Goal: Obtain resource: Download file/media

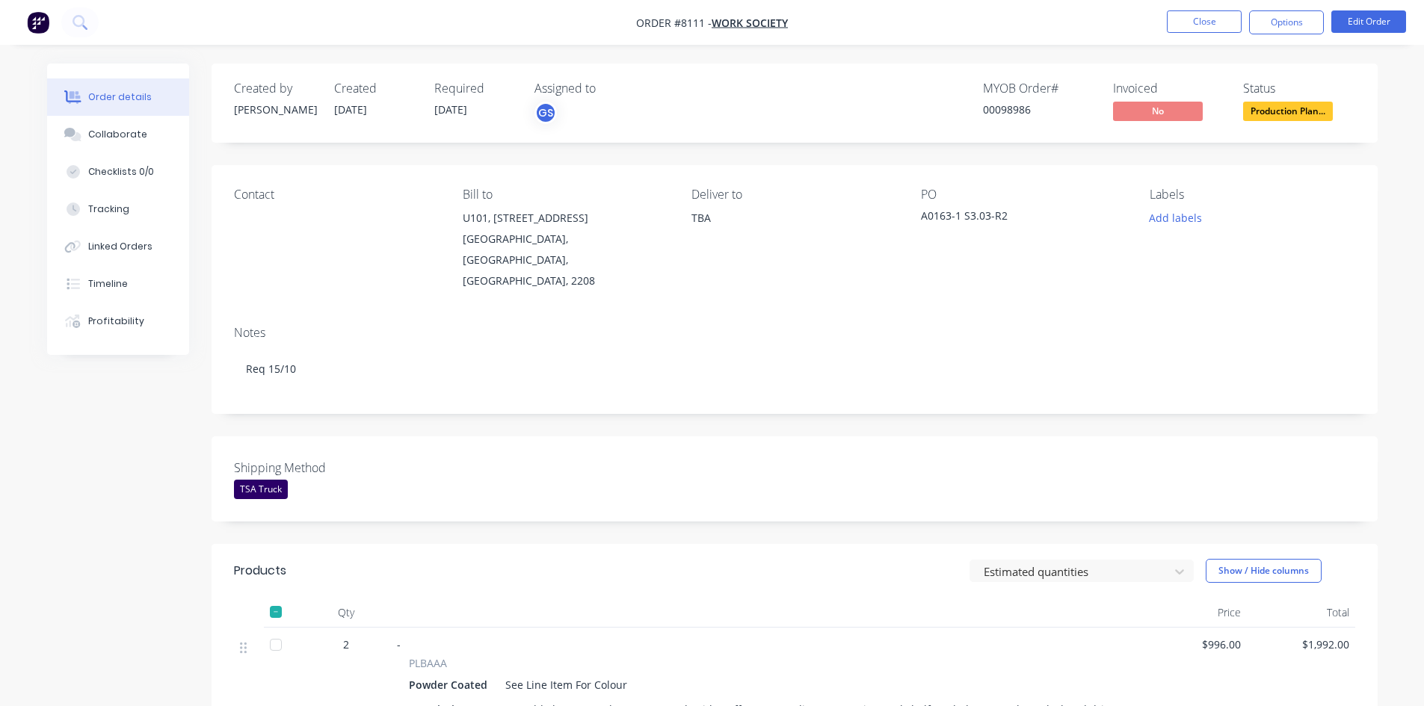
scroll to position [448, 0]
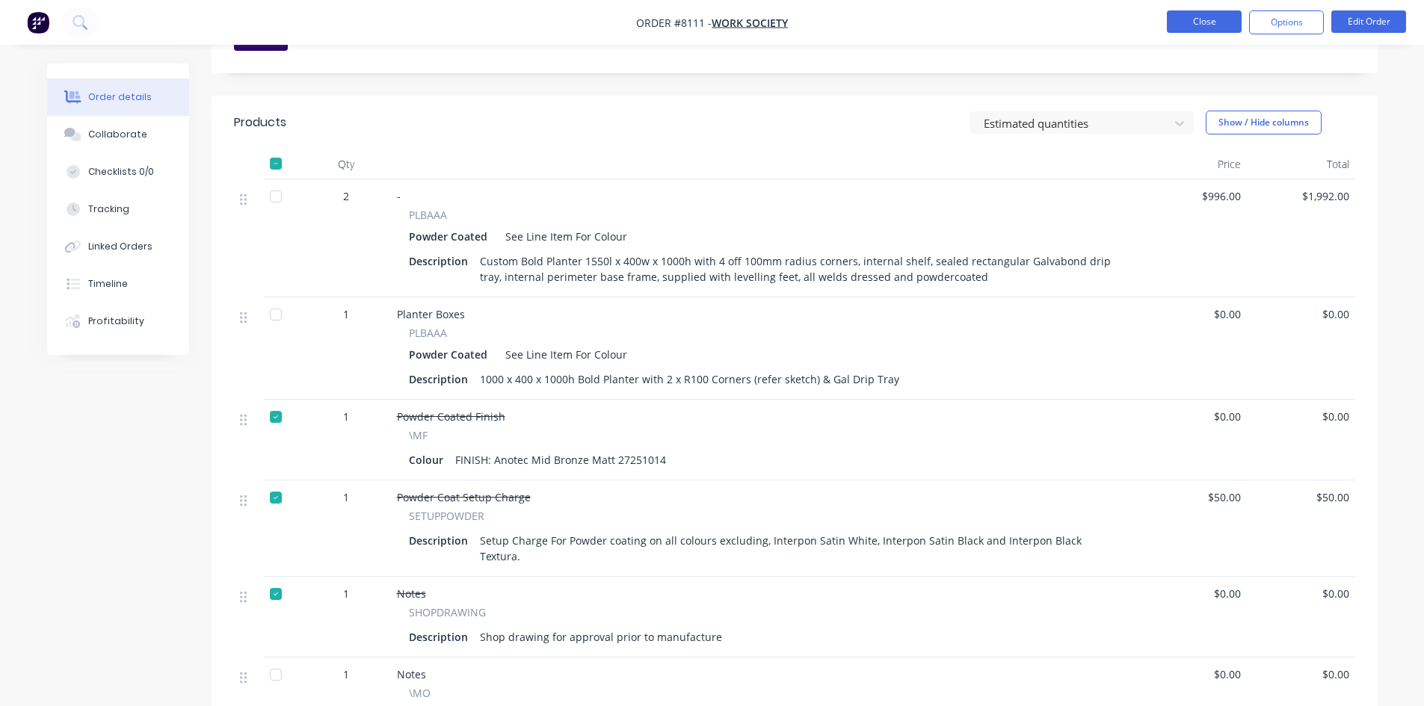
click at [1215, 28] on button "Close" at bounding box center [1204, 21] width 75 height 22
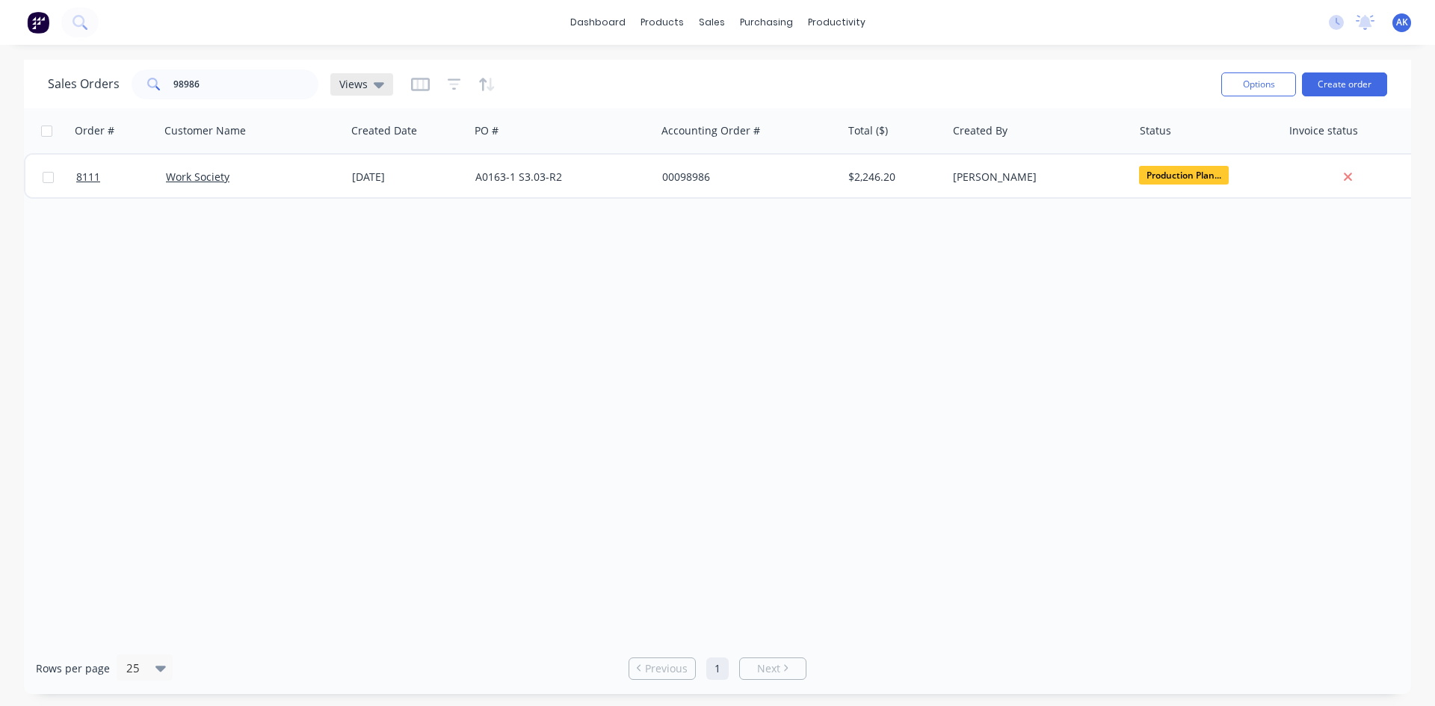
drag, startPoint x: 354, startPoint y: 70, endPoint x: 331, endPoint y: 80, distance: 25.1
click at [354, 70] on div "Sales Orders 98986 Views" at bounding box center [220, 85] width 345 height 30
click at [249, 80] on input "98986" at bounding box center [246, 85] width 146 height 30
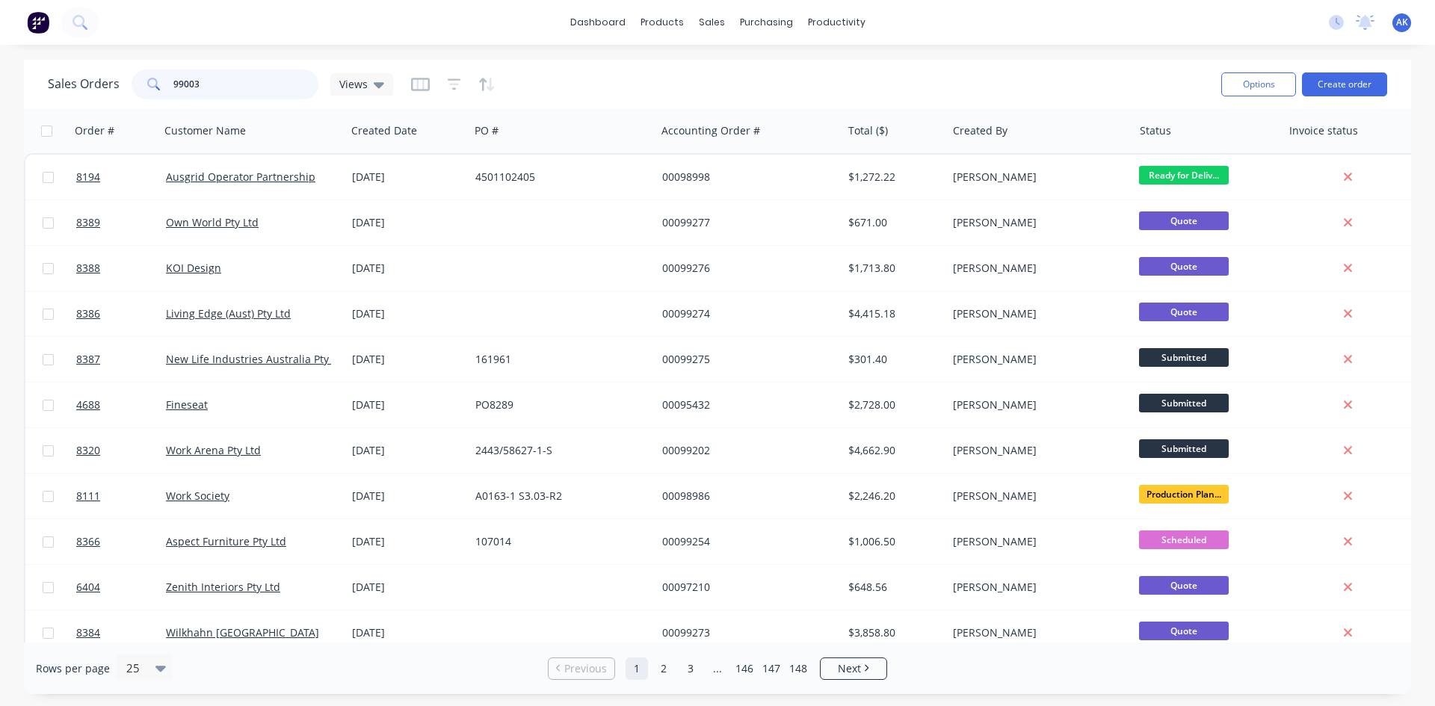
type input "99003"
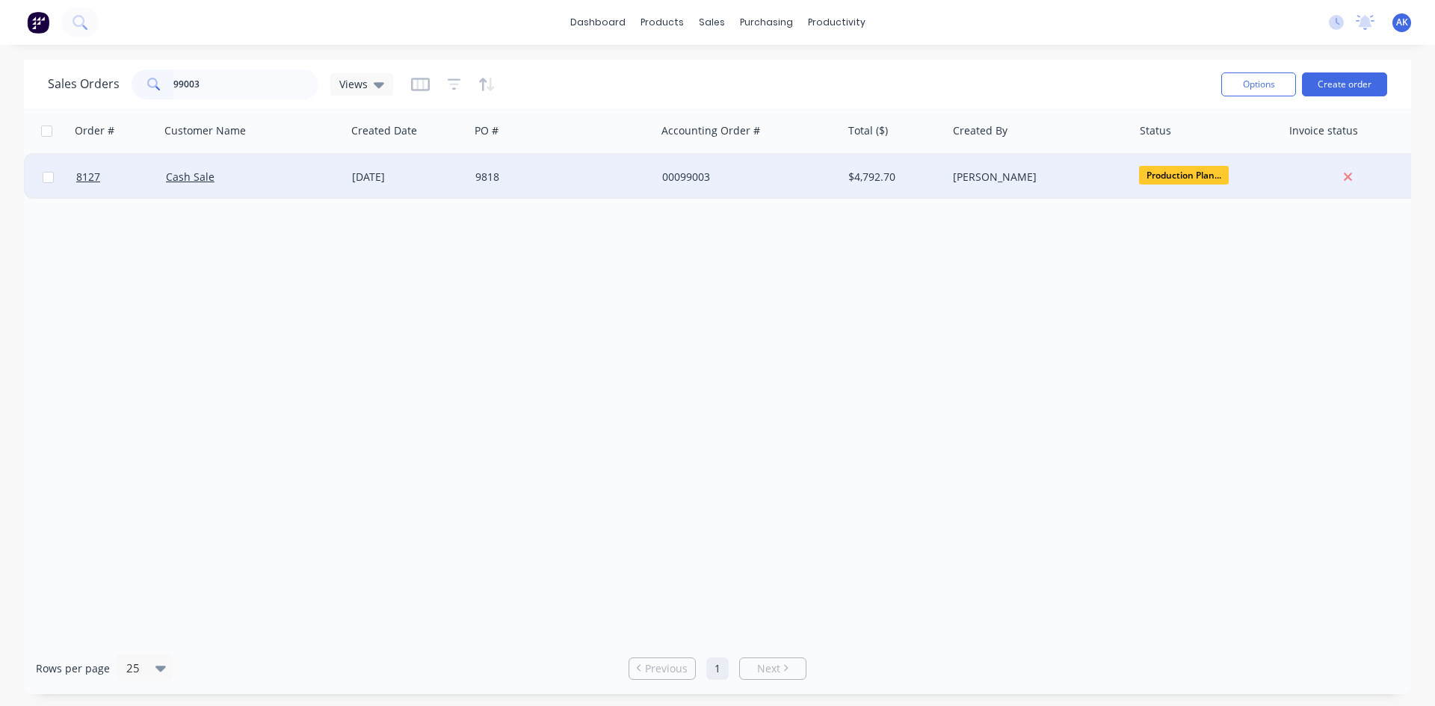
click at [520, 175] on div "9818" at bounding box center [558, 177] width 166 height 15
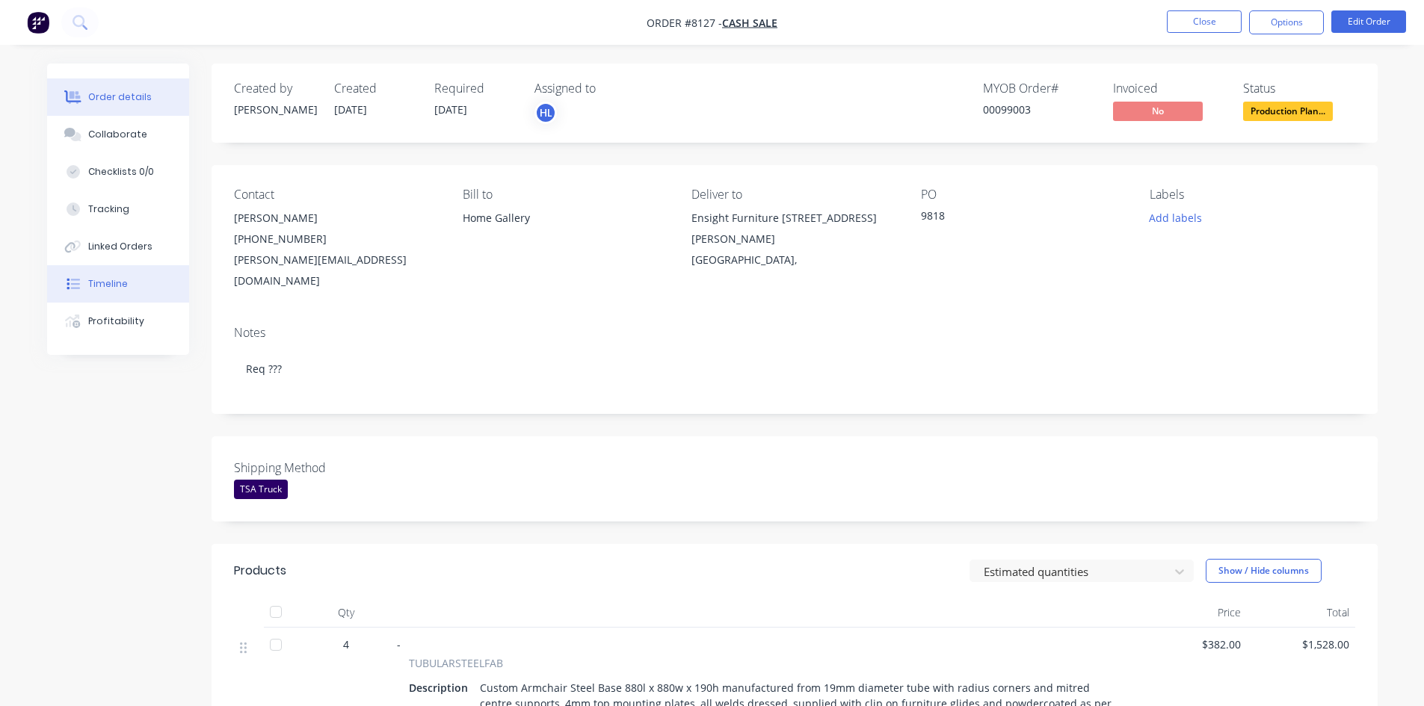
click at [129, 281] on button "Timeline" at bounding box center [118, 283] width 142 height 37
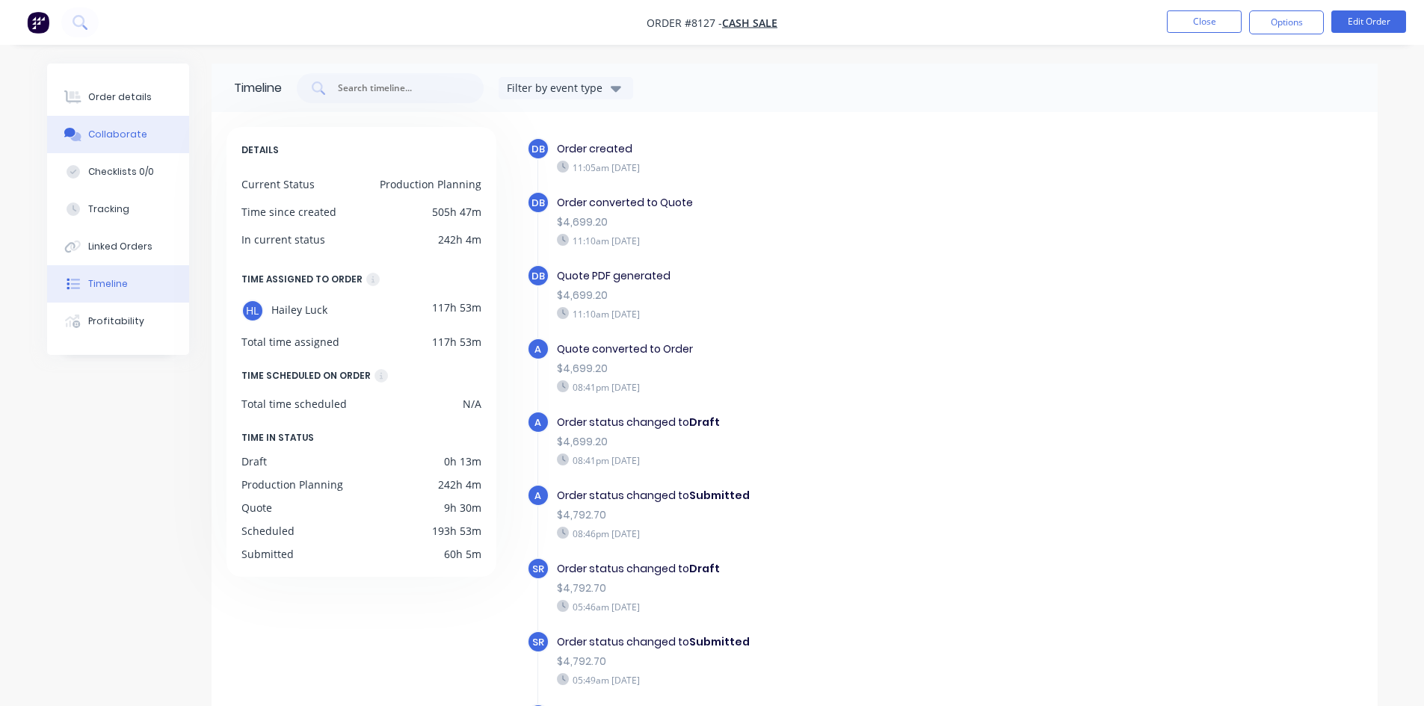
click at [125, 134] on div "Collaborate" at bounding box center [117, 134] width 59 height 13
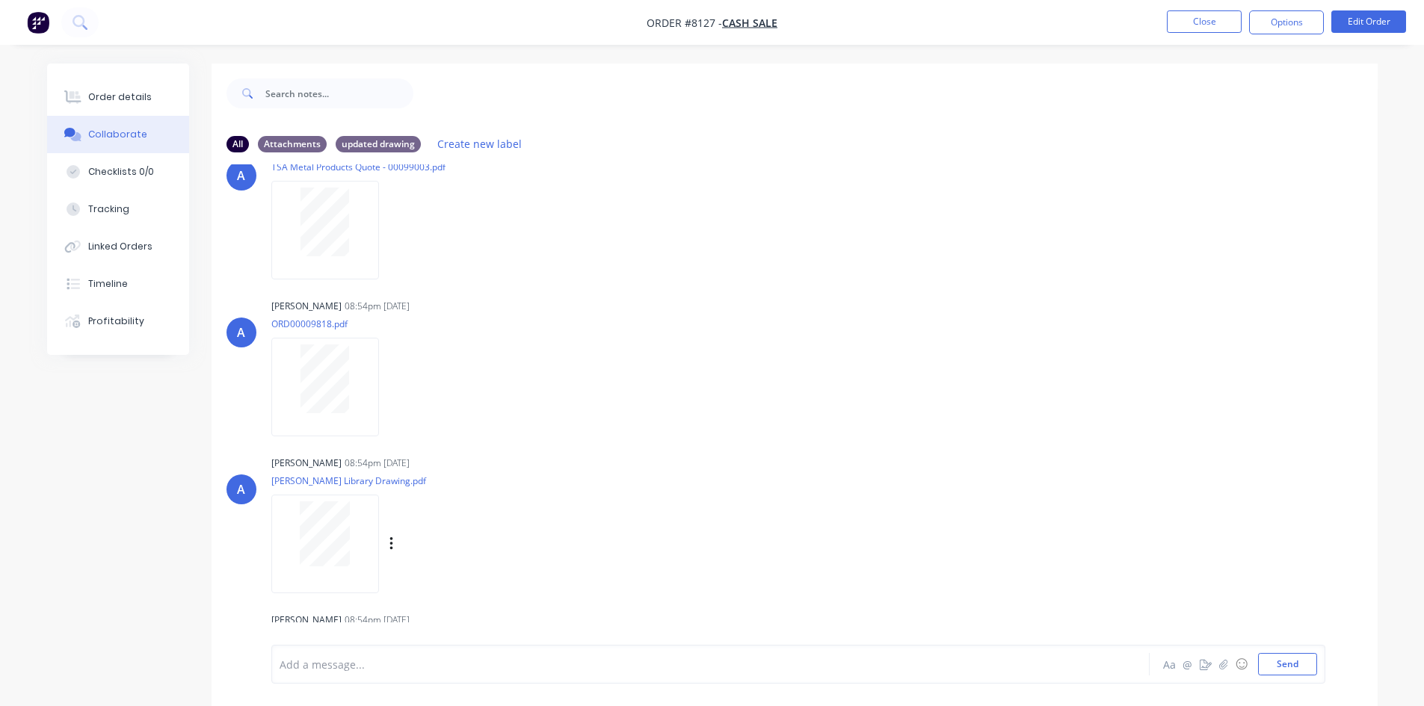
scroll to position [68, 0]
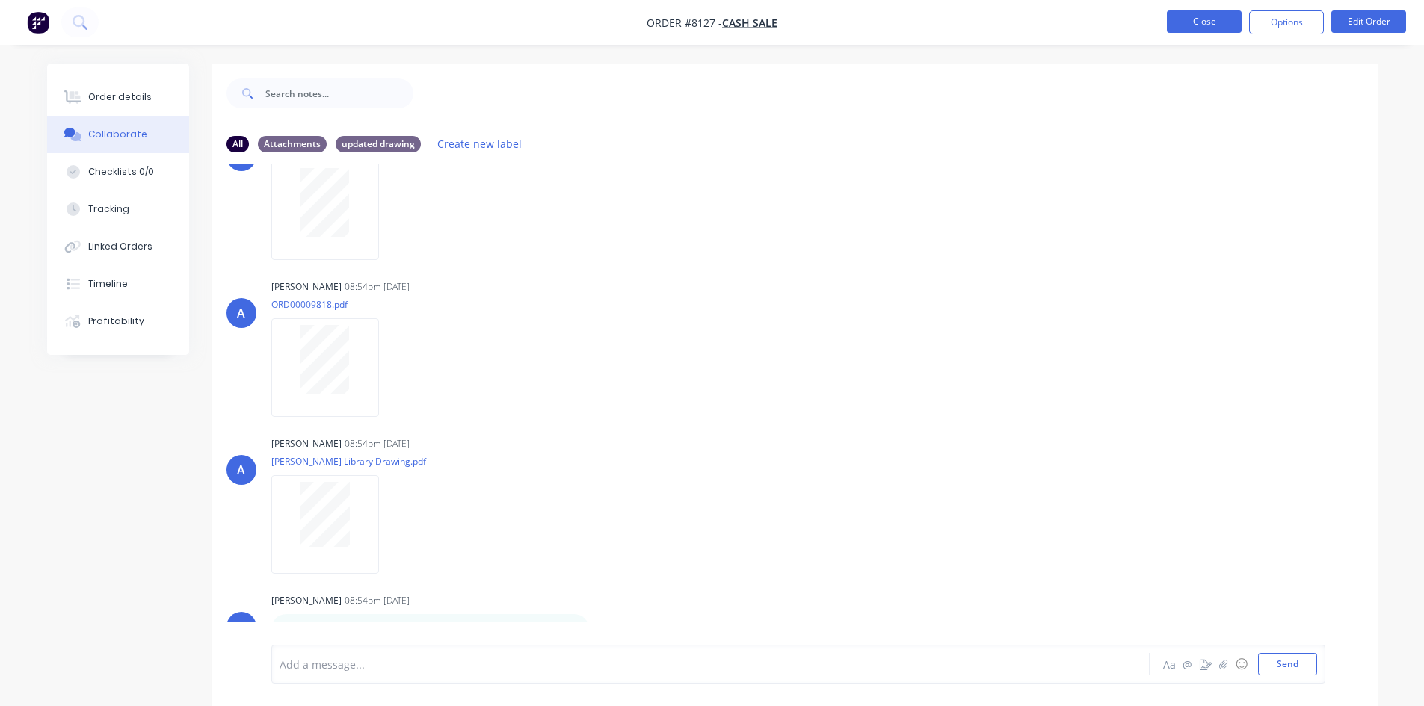
click at [1215, 24] on button "Close" at bounding box center [1204, 21] width 75 height 22
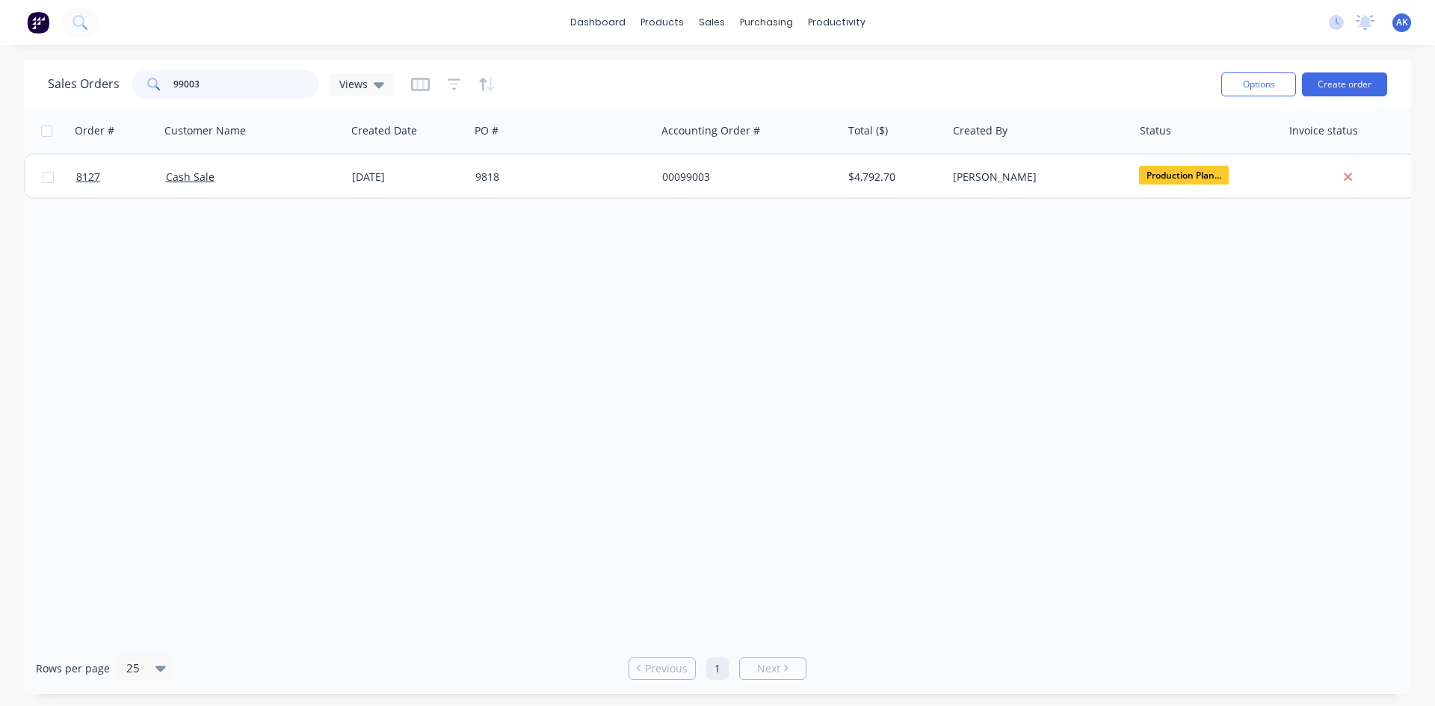
drag, startPoint x: 253, startPoint y: 85, endPoint x: 0, endPoint y: 114, distance: 254.3
click at [0, 114] on div "Sales Orders 99003 Views Options Create order Order # Customer Name Created Dat…" at bounding box center [717, 377] width 1435 height 635
type input "99248"
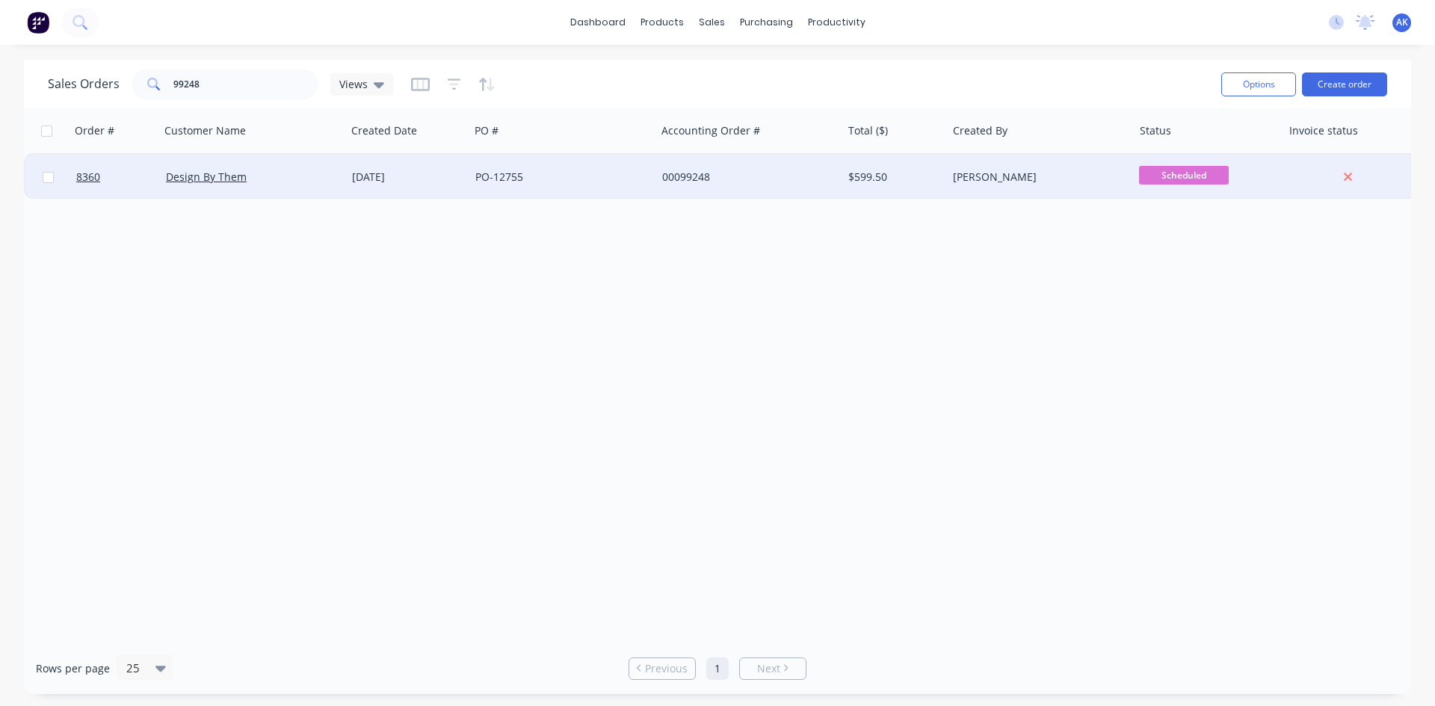
click at [404, 187] on div "[DATE]" at bounding box center [407, 177] width 123 height 45
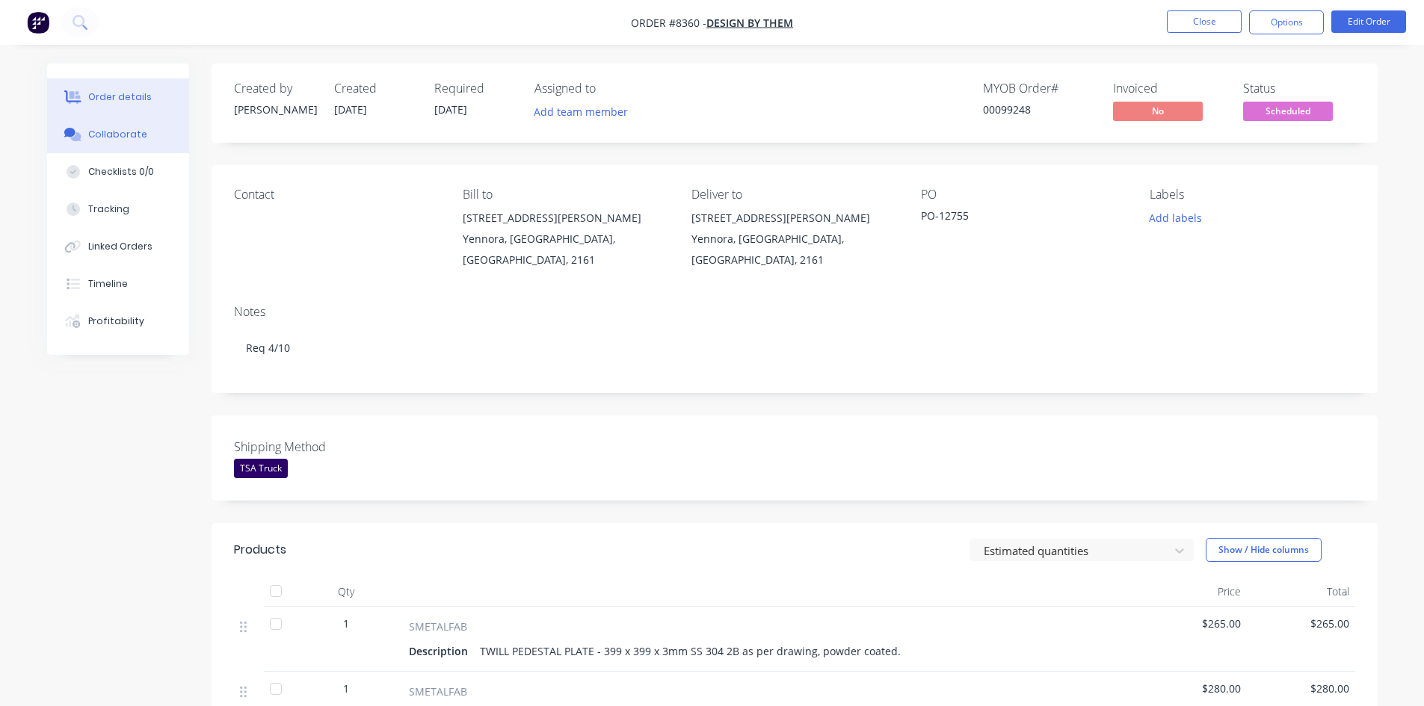
click at [117, 129] on div "Collaborate" at bounding box center [117, 134] width 59 height 13
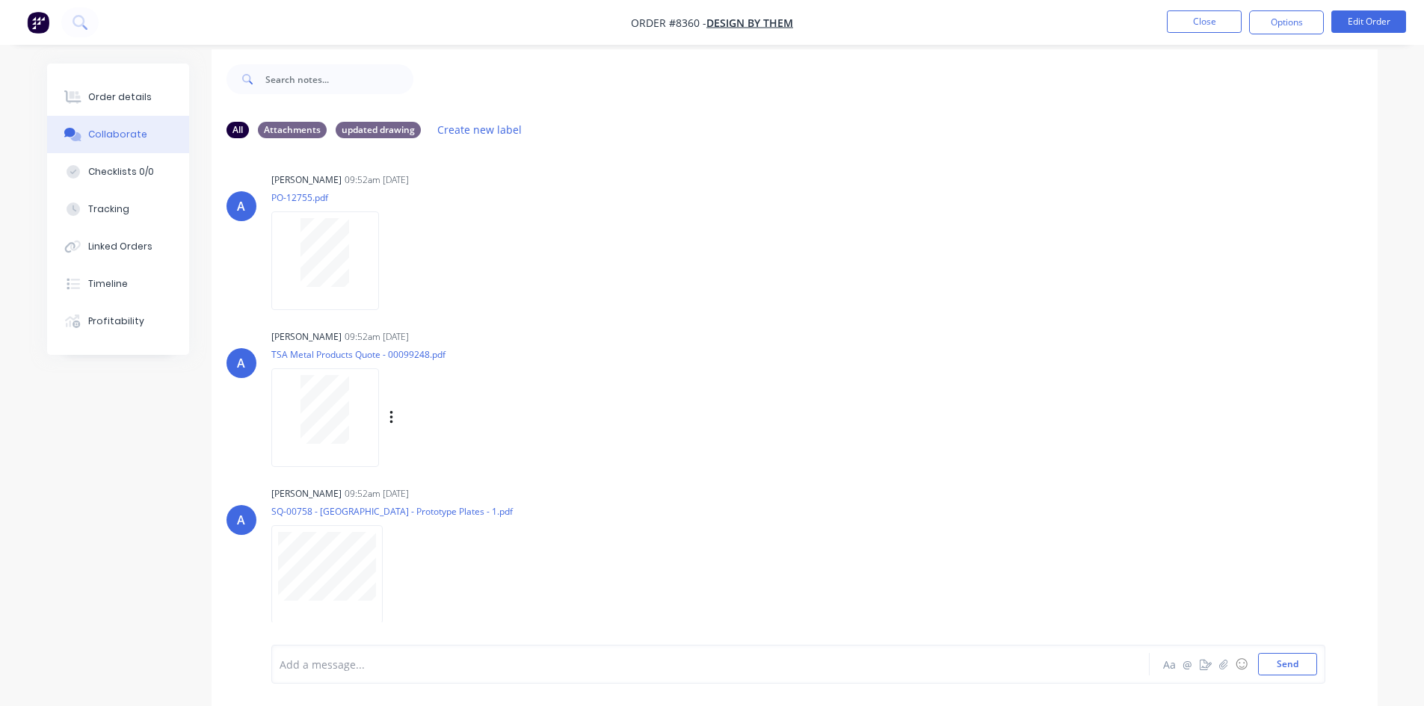
scroll to position [22, 0]
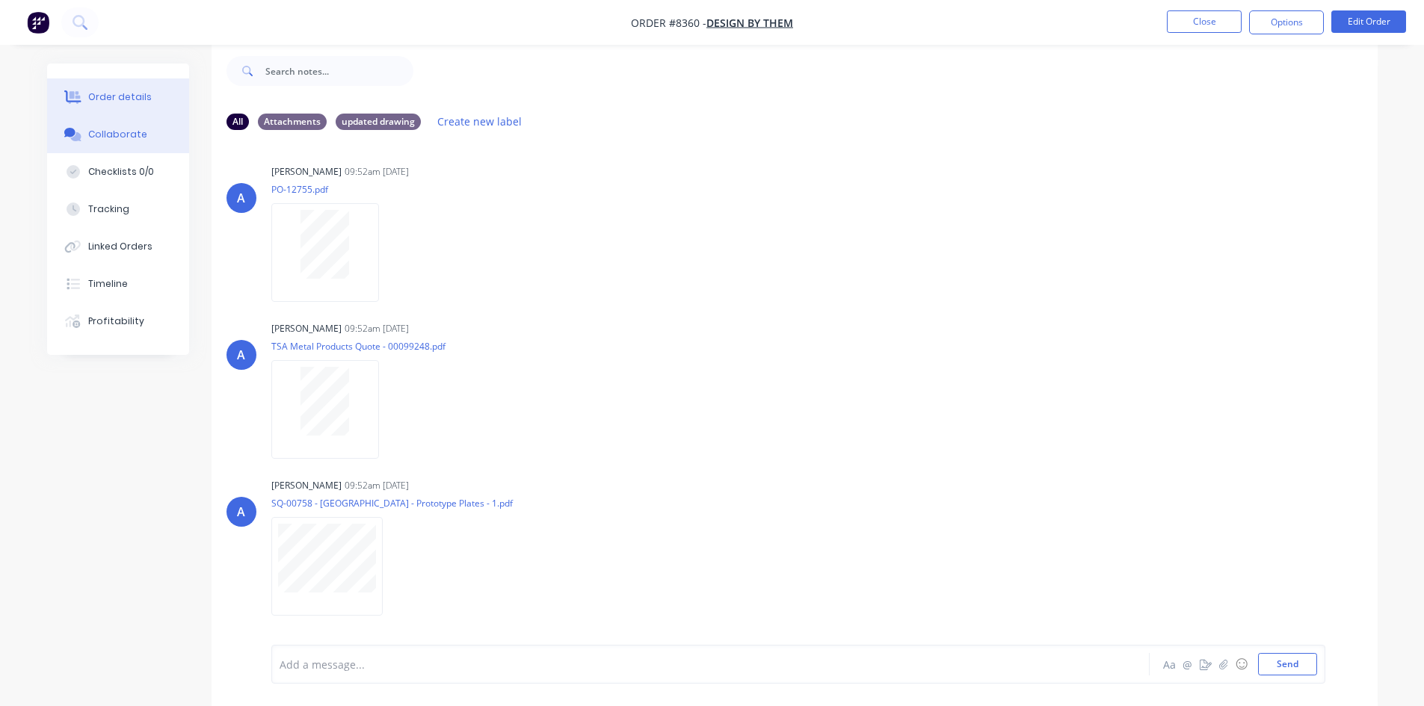
click at [132, 93] on div "Order details" at bounding box center [120, 96] width 64 height 13
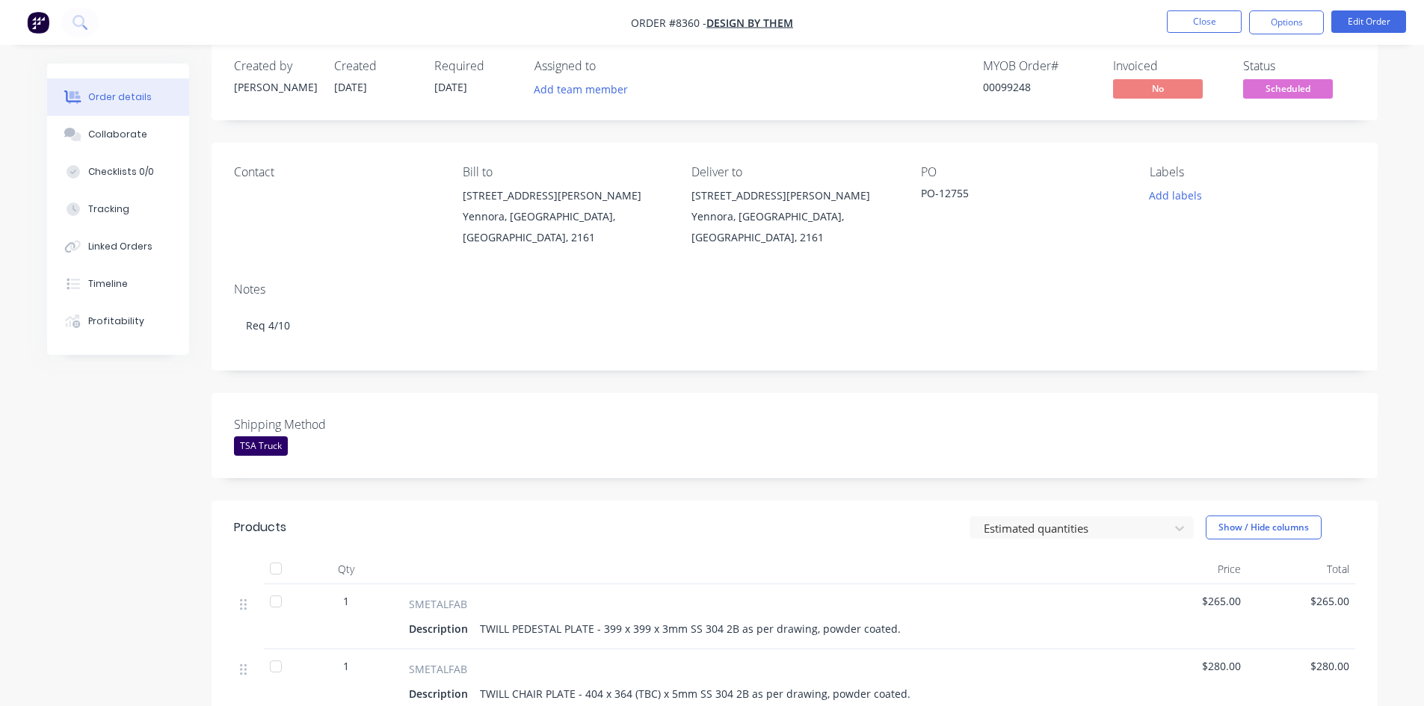
scroll to position [247, 0]
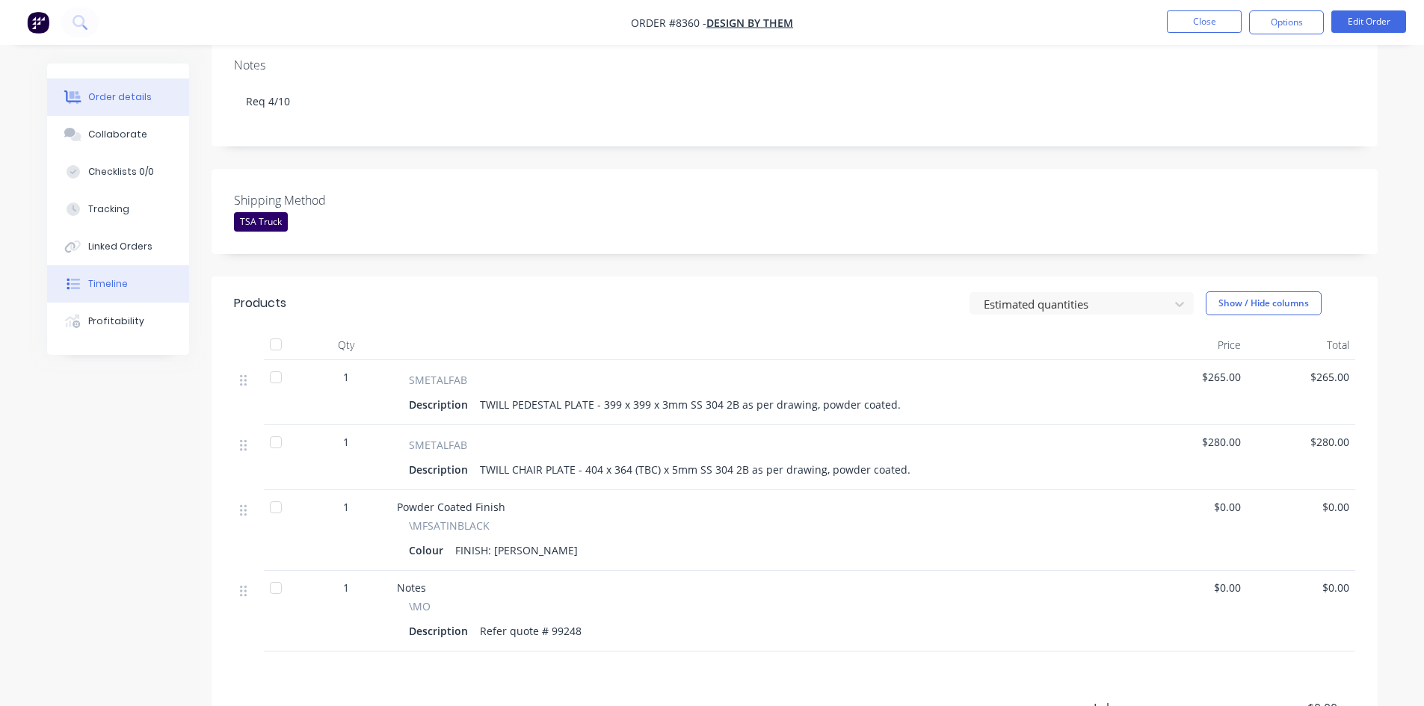
click at [126, 292] on button "Timeline" at bounding box center [118, 283] width 142 height 37
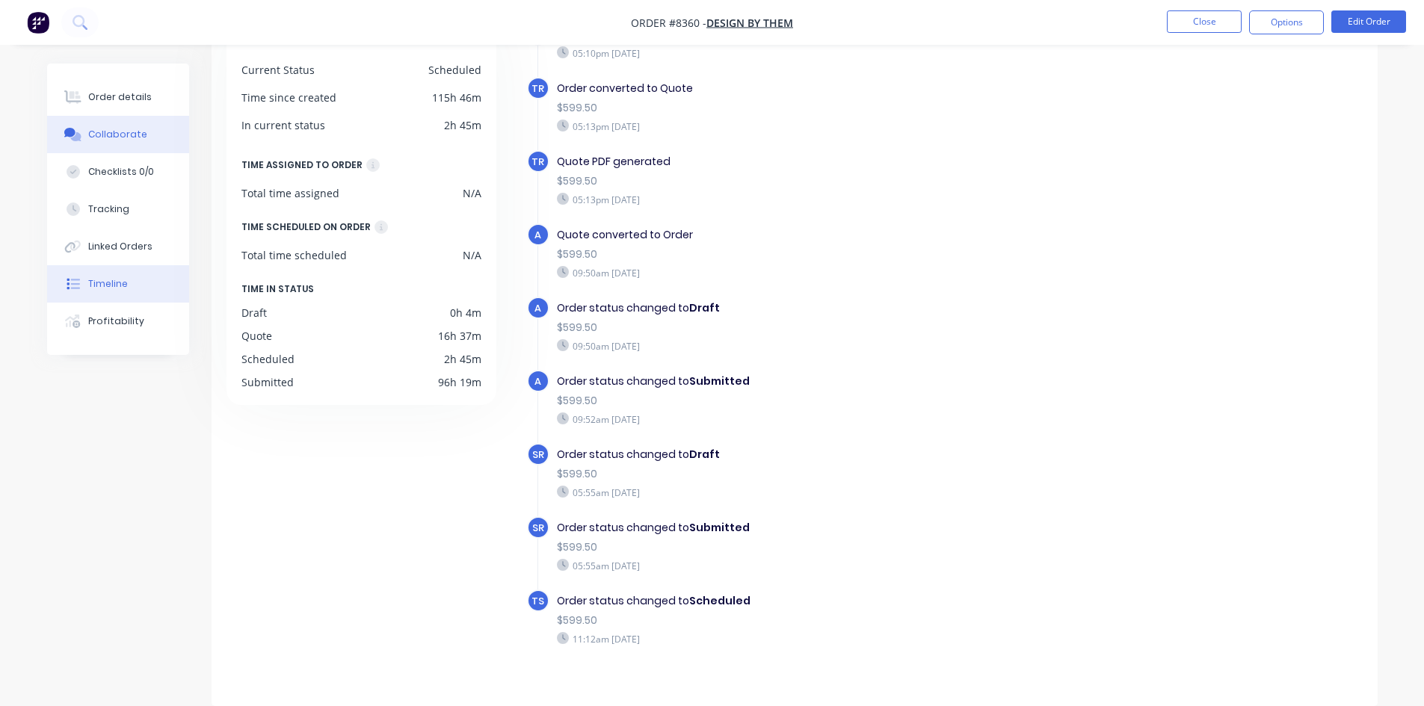
click at [111, 123] on button "Collaborate" at bounding box center [118, 134] width 142 height 37
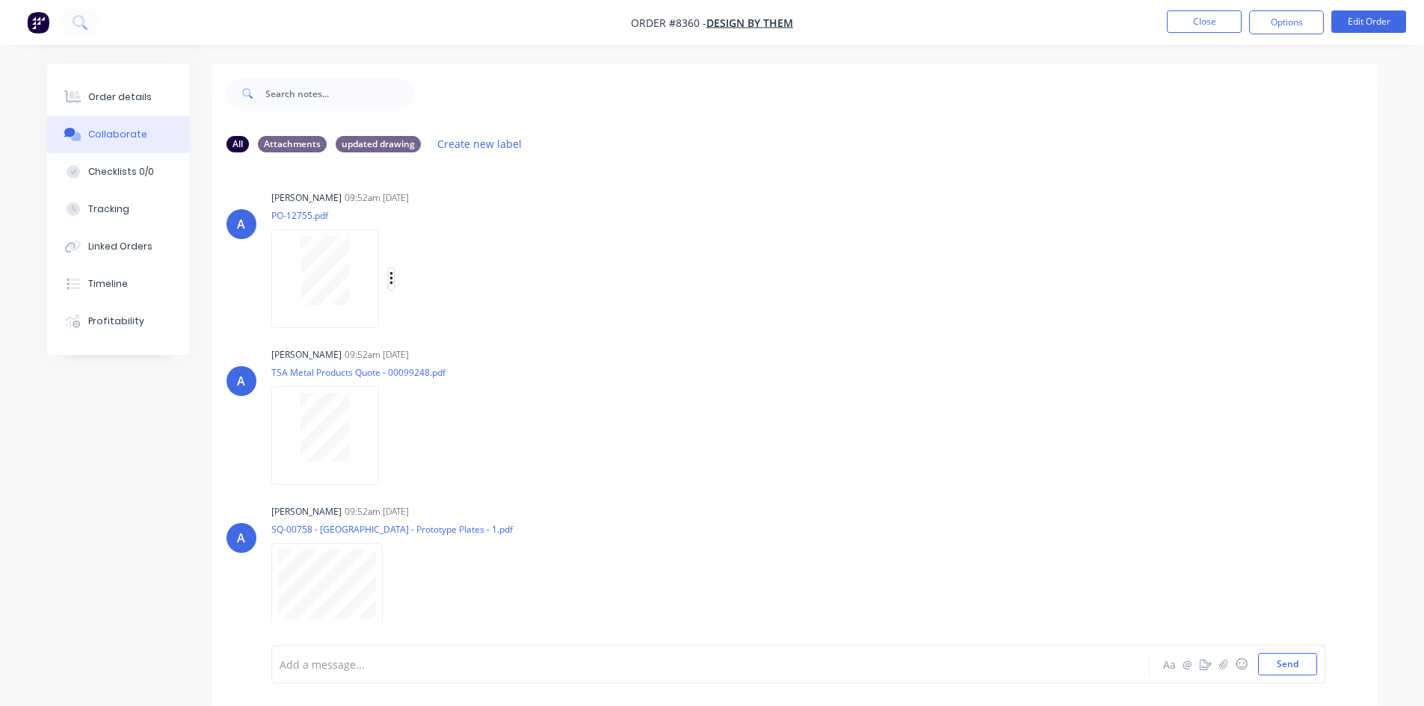
click at [392, 278] on icon "button" at bounding box center [390, 278] width 3 height 13
click at [443, 313] on button "Download" at bounding box center [489, 319] width 168 height 34
click at [115, 100] on div "Order details" at bounding box center [120, 96] width 64 height 13
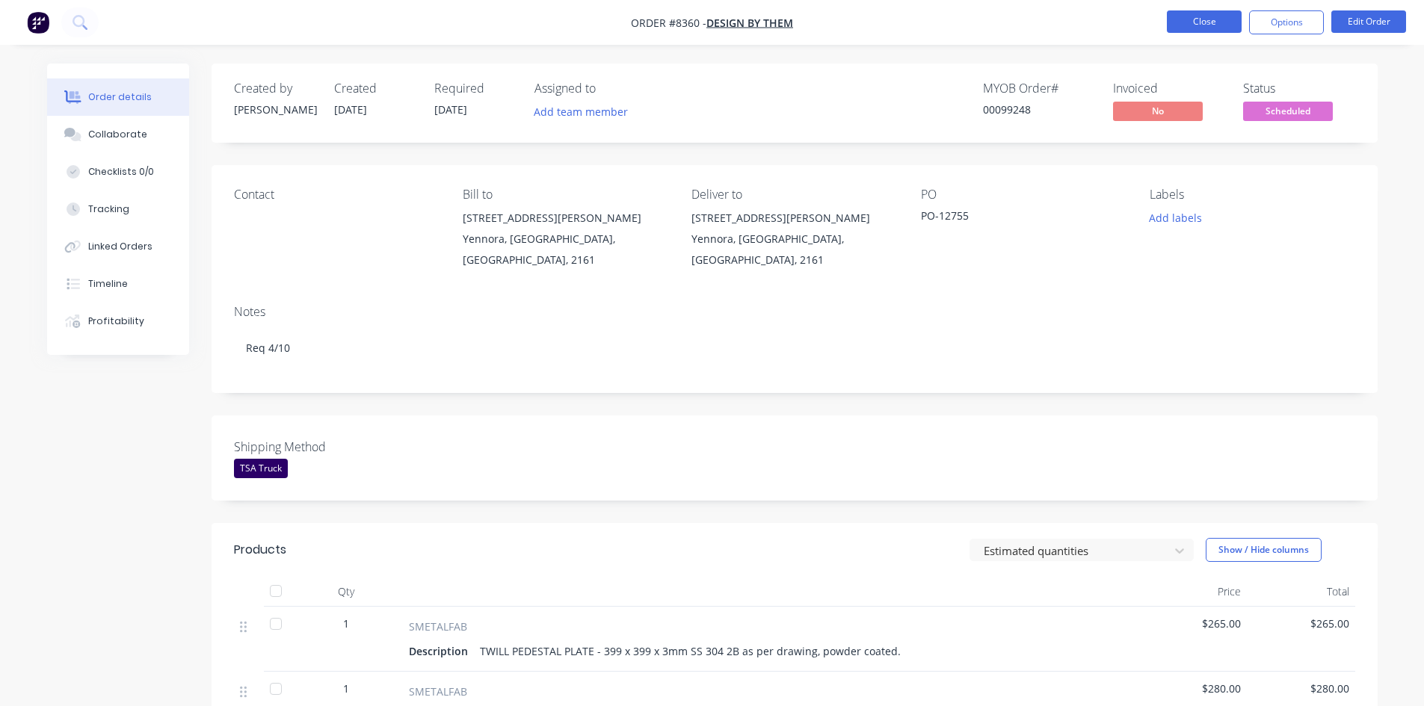
click at [1211, 15] on button "Close" at bounding box center [1204, 21] width 75 height 22
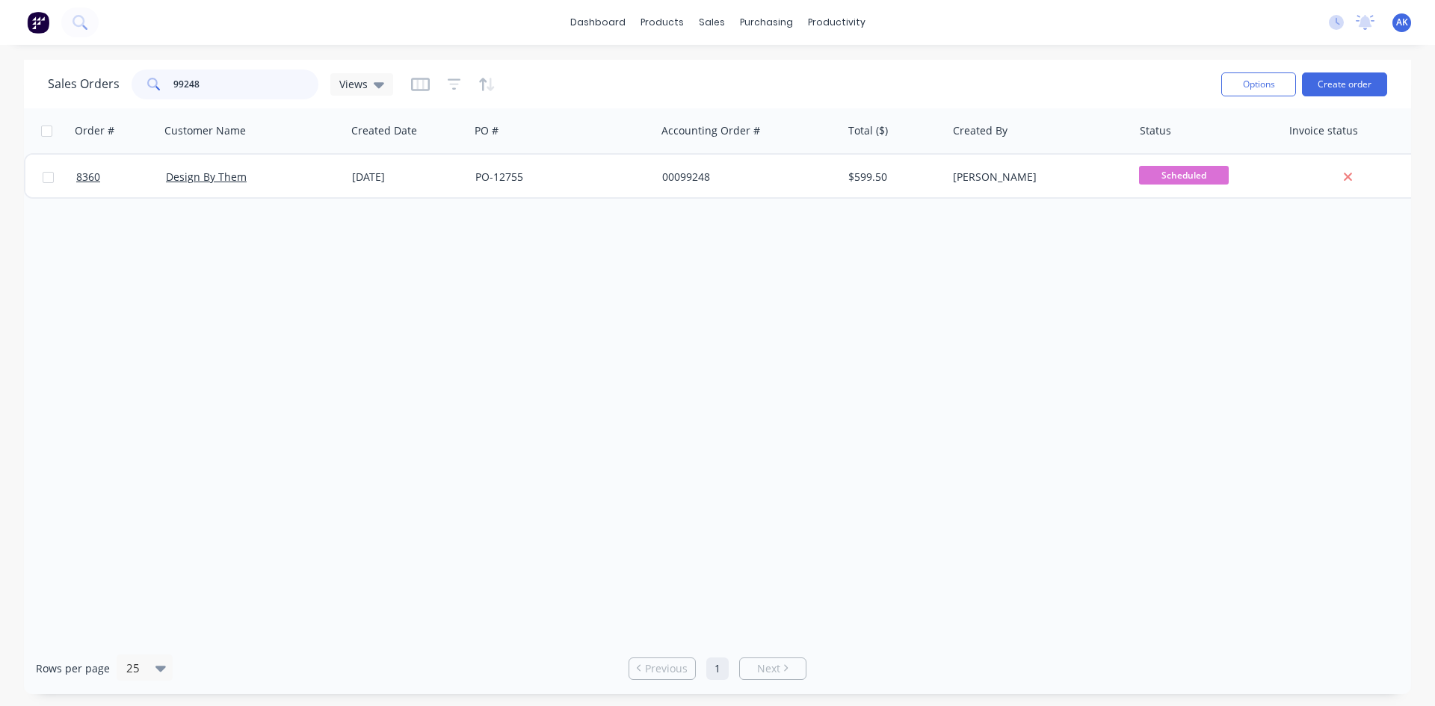
drag, startPoint x: 212, startPoint y: 85, endPoint x: 0, endPoint y: 92, distance: 211.6
click at [0, 92] on div "Sales Orders 99248 Views Options Create order Order # Customer Name Created Dat…" at bounding box center [717, 377] width 1435 height 635
type input "98986"
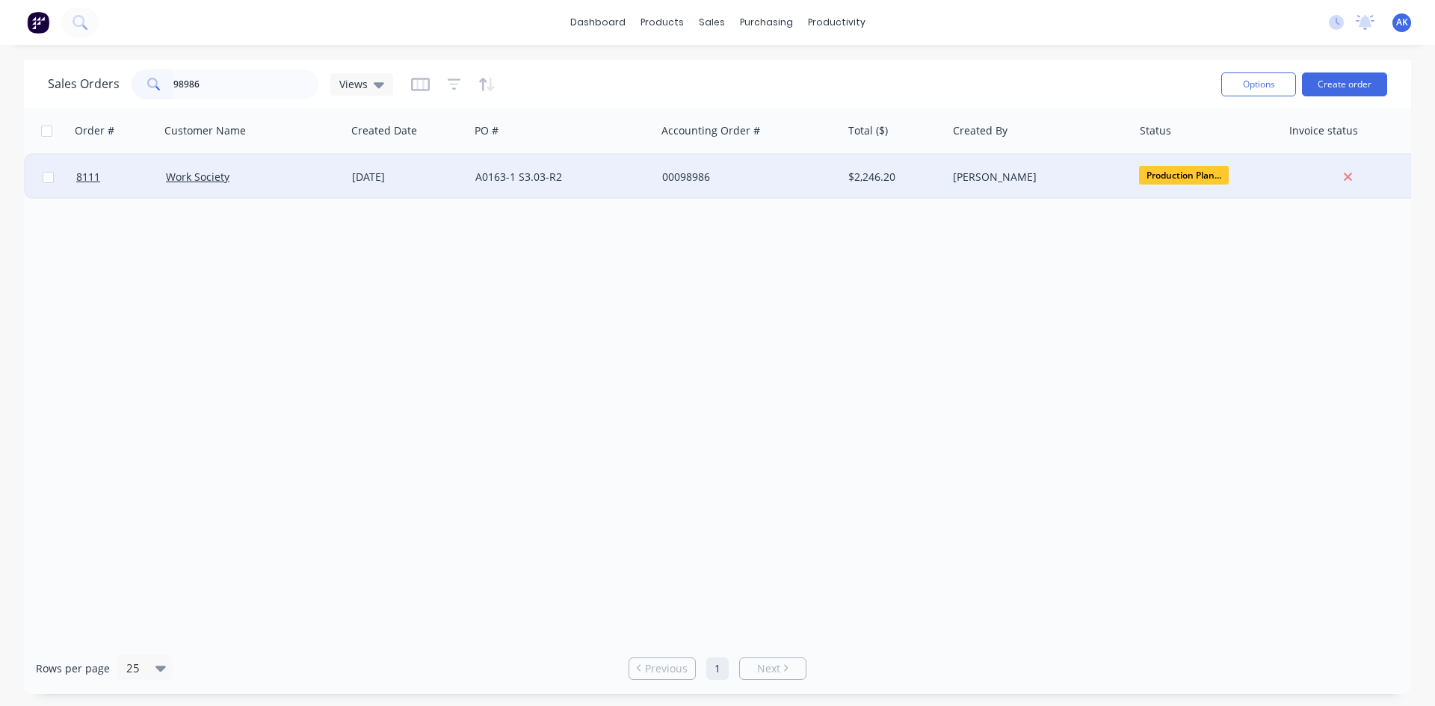
click at [505, 171] on div "A0163-1 S3.03-R2" at bounding box center [558, 177] width 166 height 15
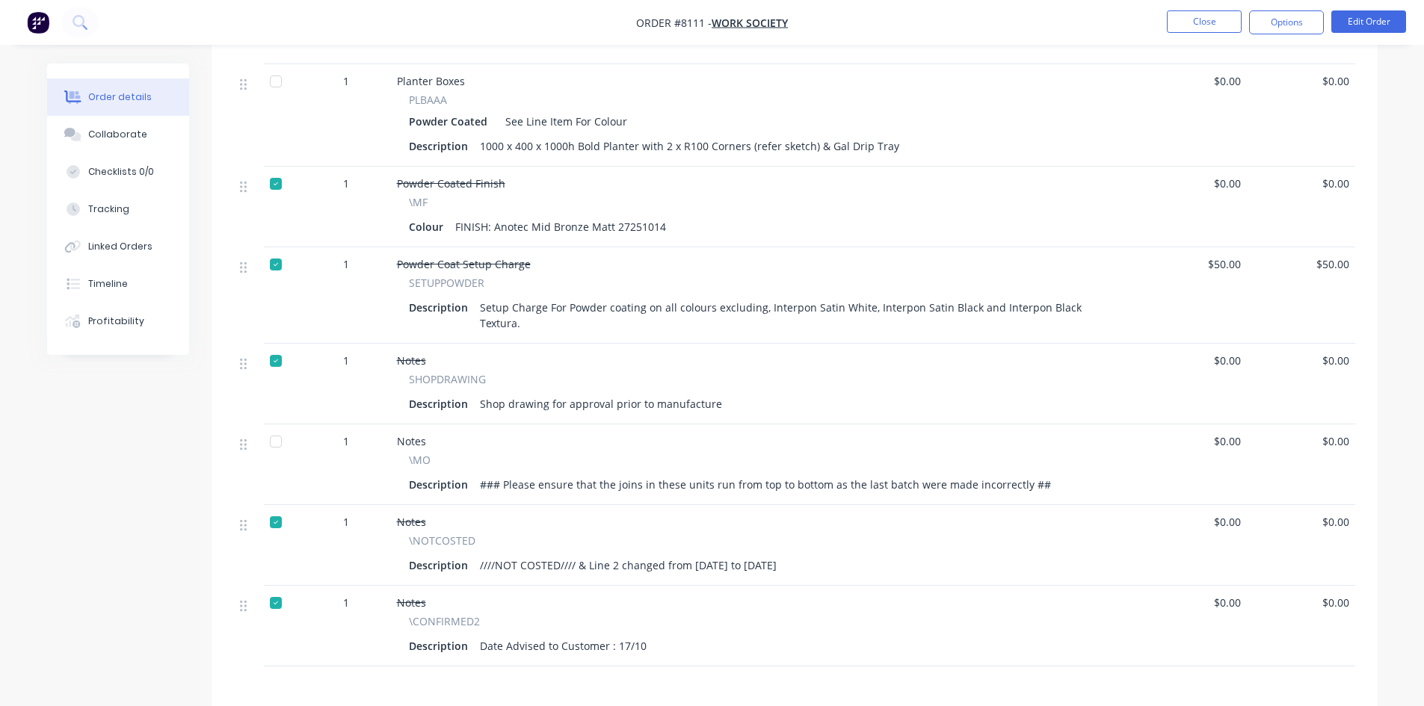
scroll to position [747, 0]
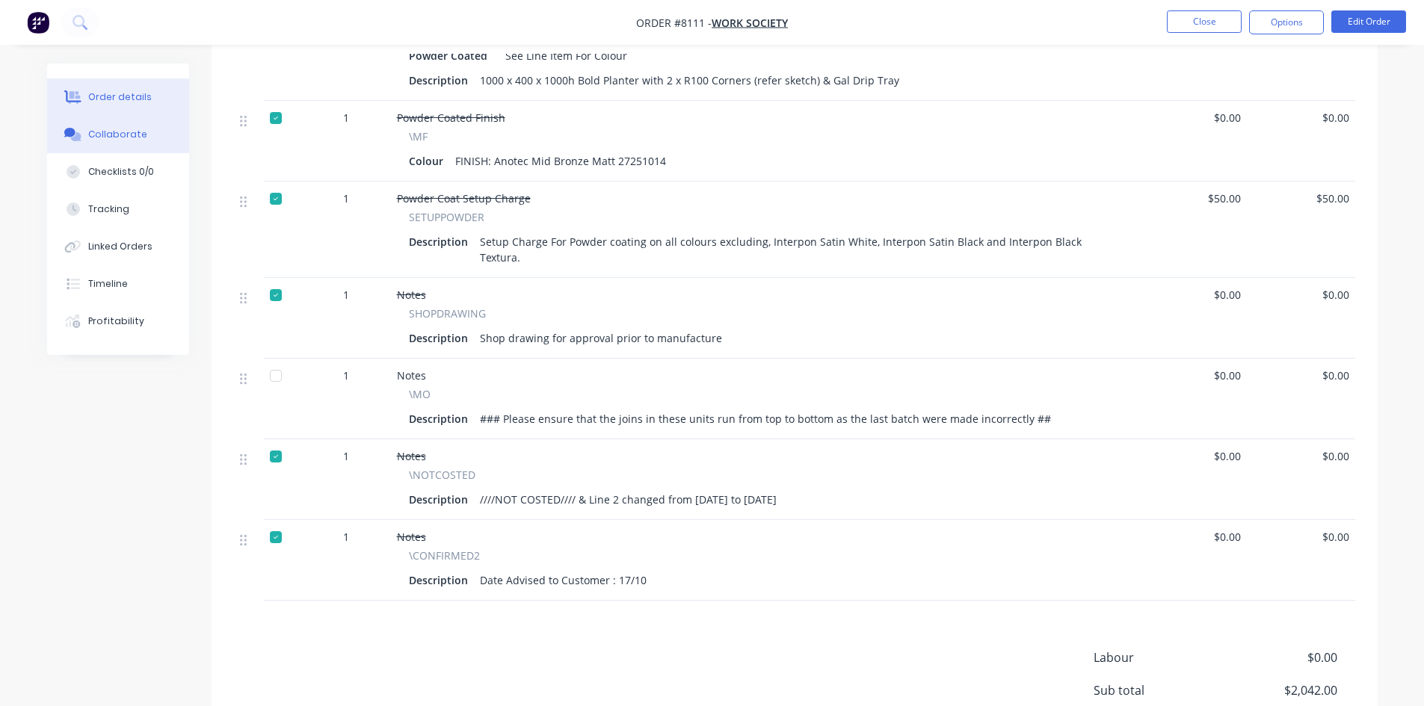
click at [99, 135] on div "Collaborate" at bounding box center [117, 134] width 59 height 13
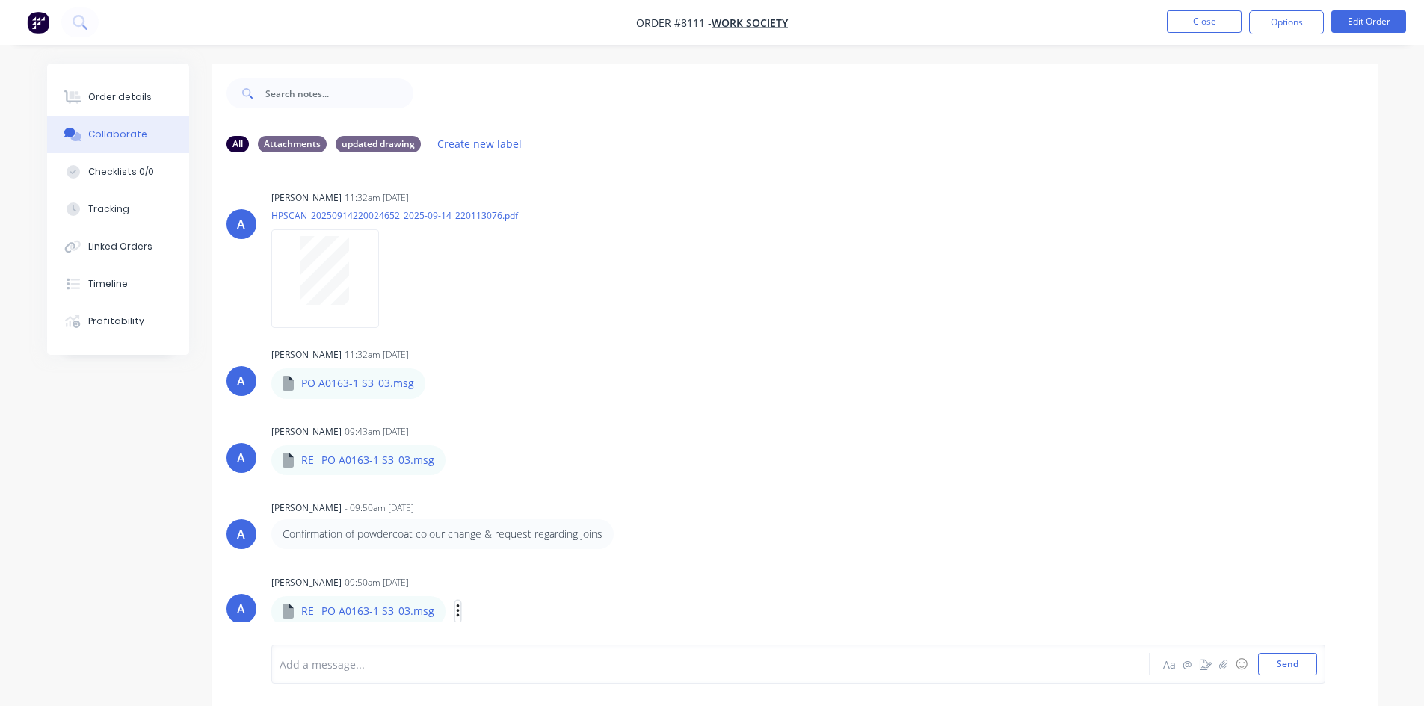
click at [457, 615] on icon "button" at bounding box center [458, 611] width 4 height 17
click at [509, 623] on button "Download" at bounding box center [556, 625] width 168 height 34
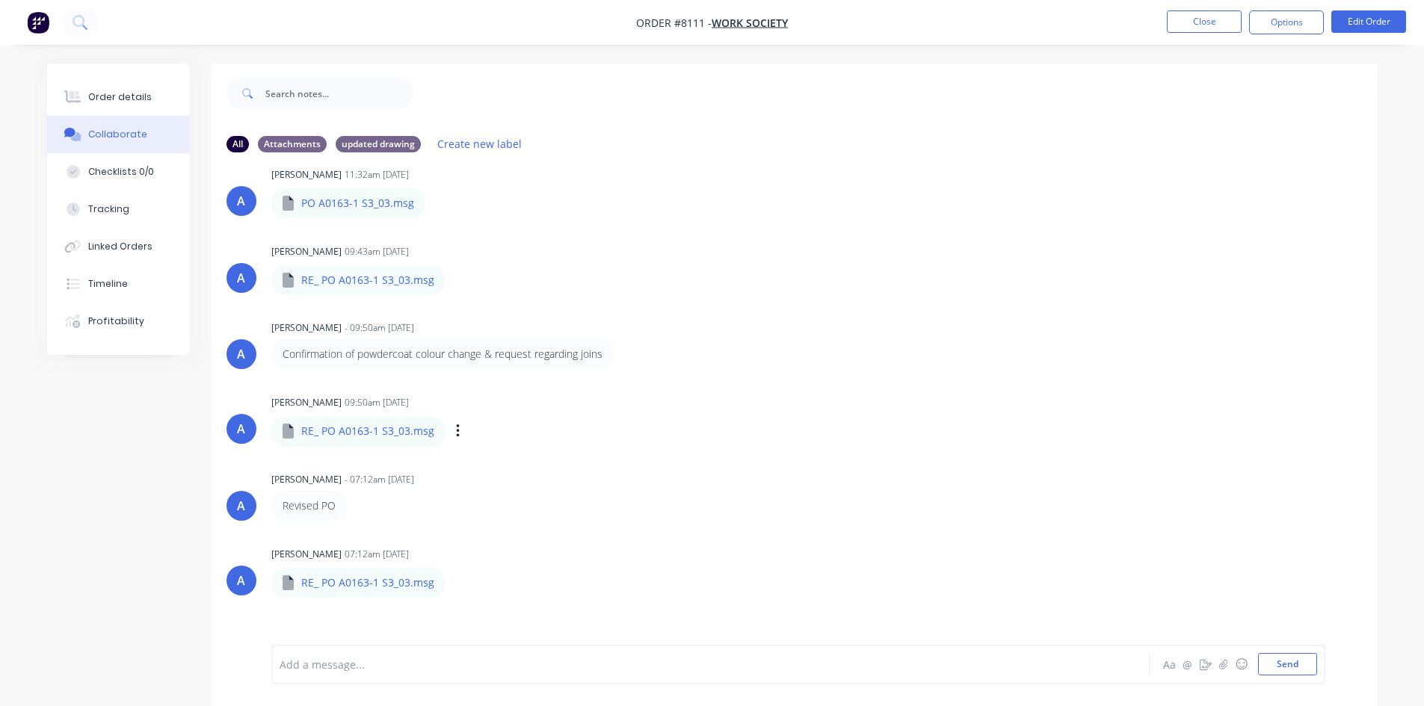
scroll to position [153, 0]
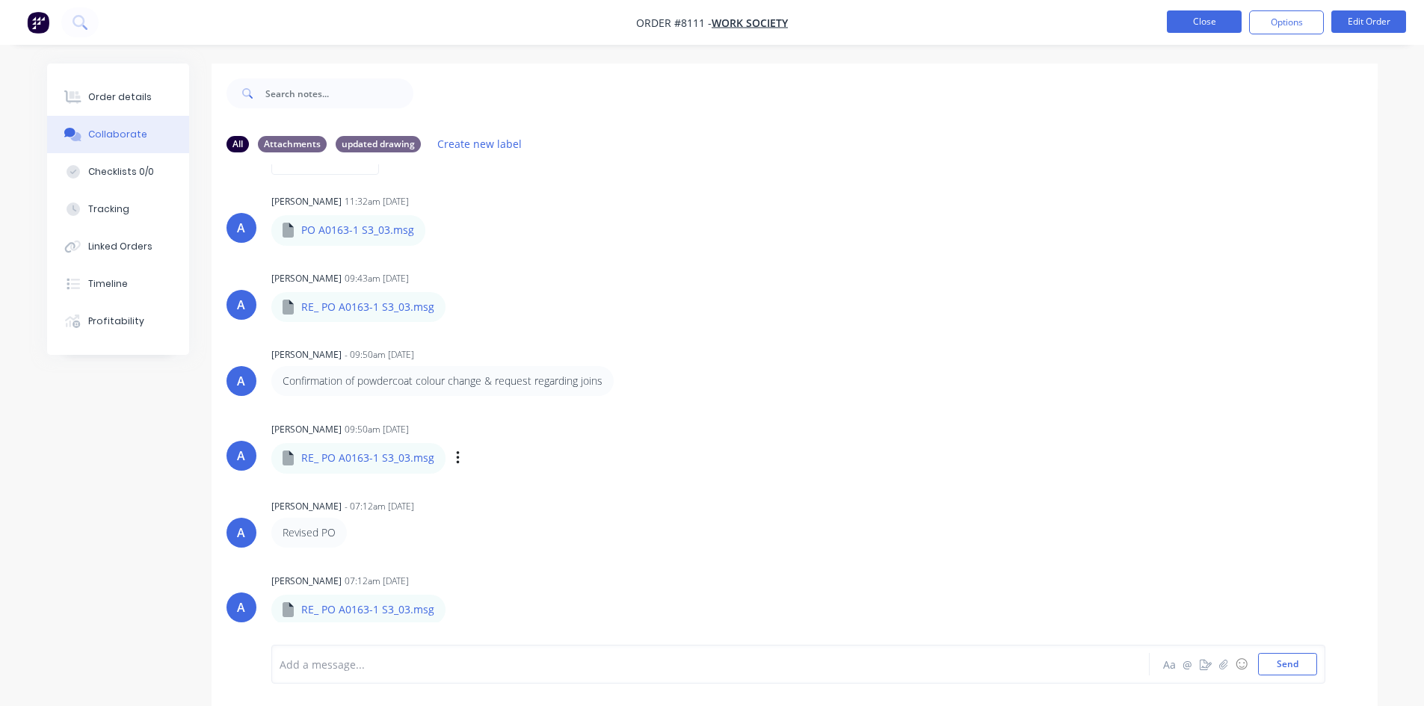
click at [1200, 23] on button "Close" at bounding box center [1204, 21] width 75 height 22
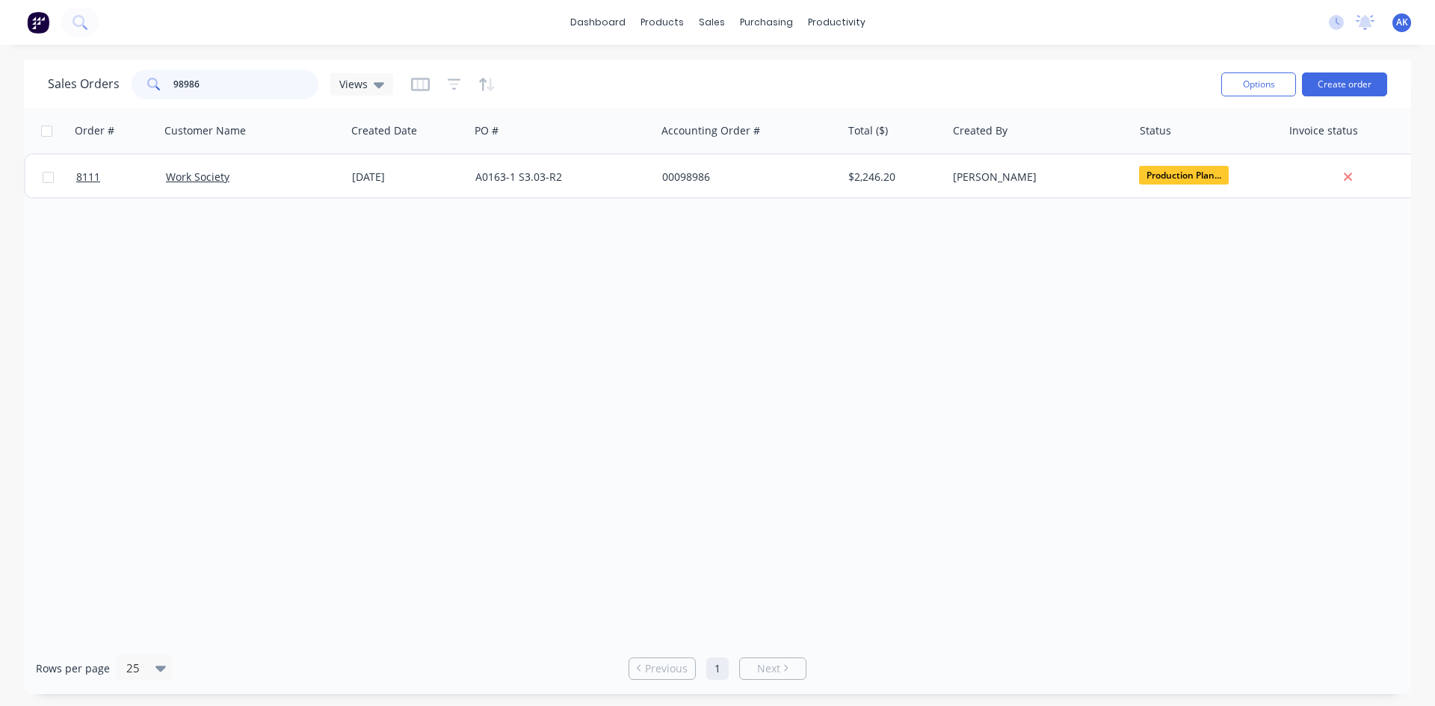
drag, startPoint x: 200, startPoint y: 84, endPoint x: 111, endPoint y: 91, distance: 89.3
click at [111, 91] on div "Sales Orders 98986 Views" at bounding box center [220, 85] width 345 height 30
type input "99184"
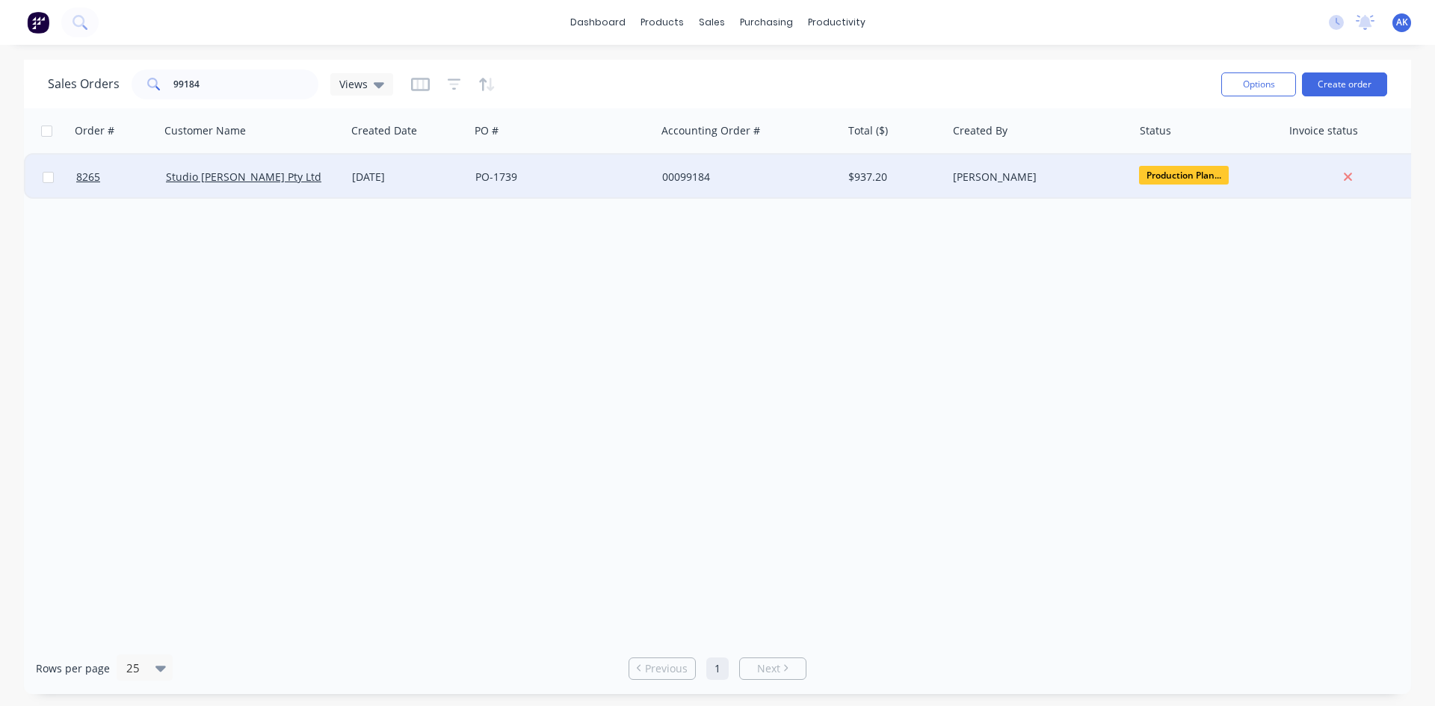
click at [421, 176] on div "[DATE]" at bounding box center [407, 177] width 111 height 15
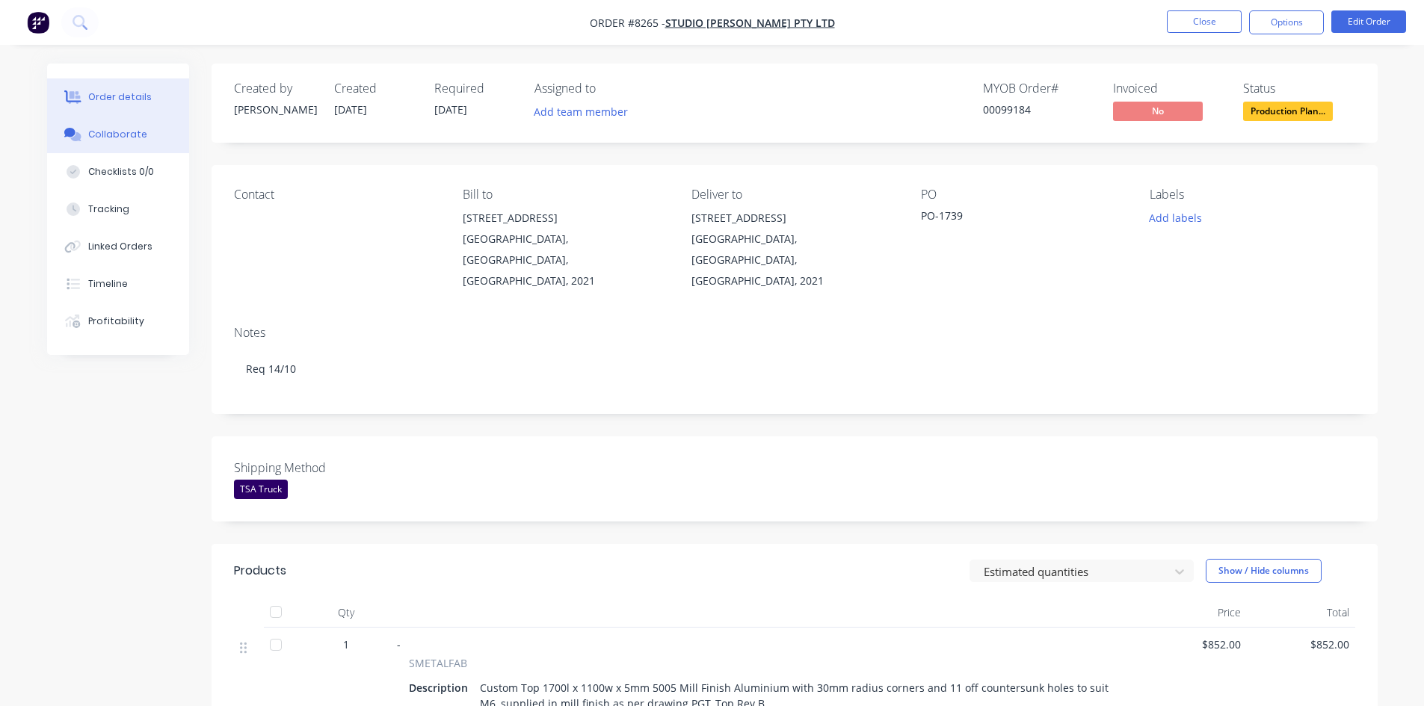
click at [131, 136] on div "Collaborate" at bounding box center [117, 134] width 59 height 13
